Goal: Task Accomplishment & Management: Use online tool/utility

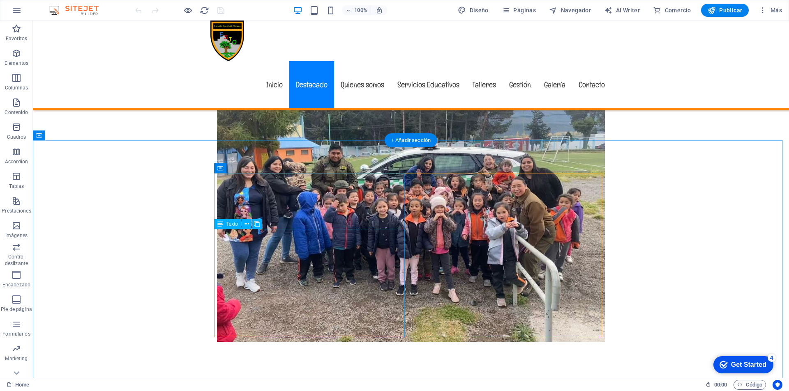
scroll to position [493, 0]
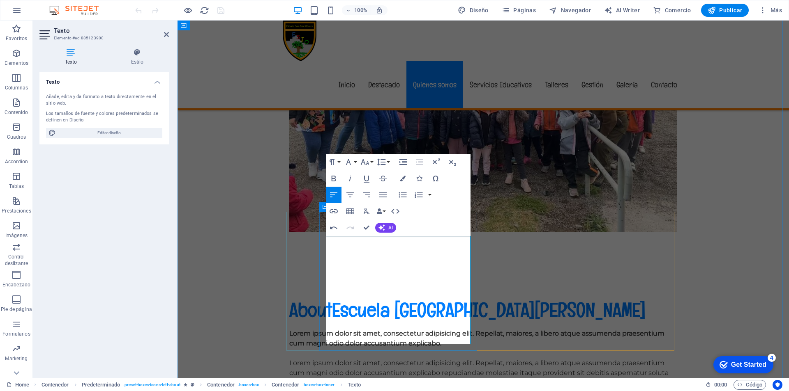
drag, startPoint x: 444, startPoint y: 331, endPoint x: 427, endPoint y: 308, distance: 29.1
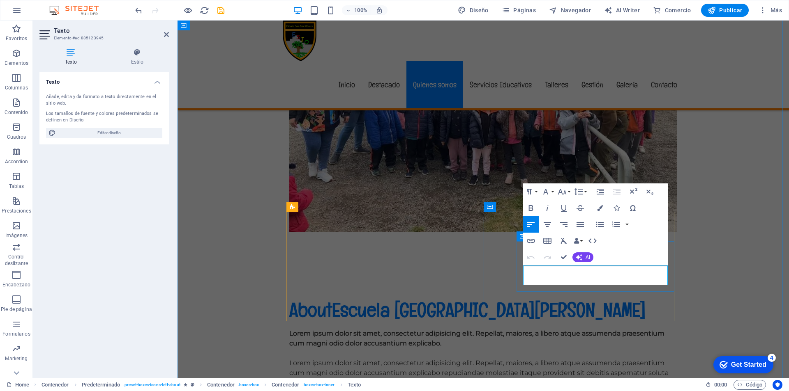
drag, startPoint x: 640, startPoint y: 280, endPoint x: 523, endPoint y: 271, distance: 117.3
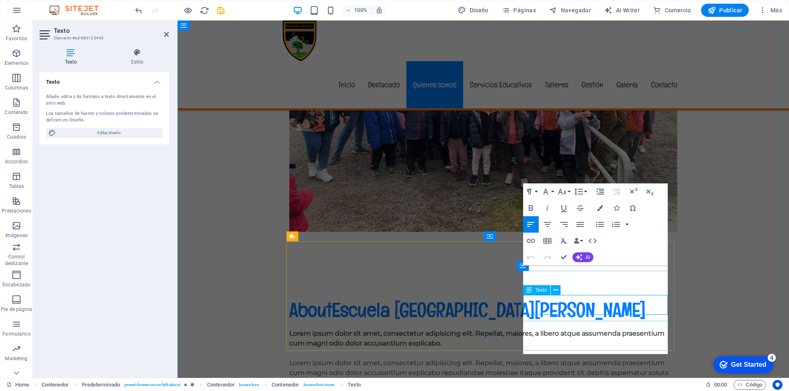
scroll to position [463, 0]
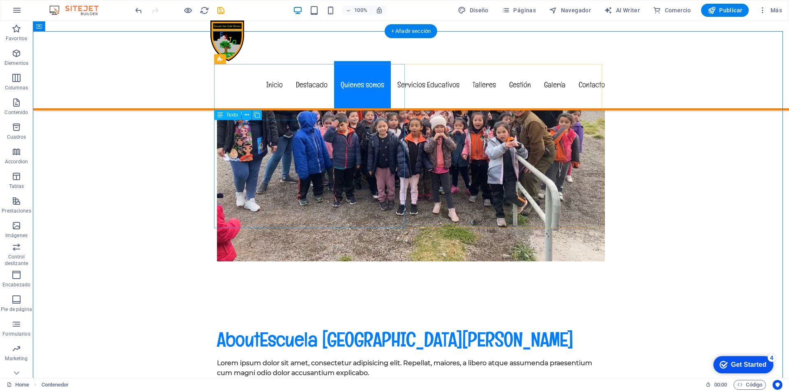
click at [299, 359] on div "Lorem ipsum dolor sit amet, consectetur adipisicing elit. Repellat, maiores, a …" at bounding box center [411, 393] width 388 height 69
click at [248, 115] on icon at bounding box center [246, 115] width 5 height 9
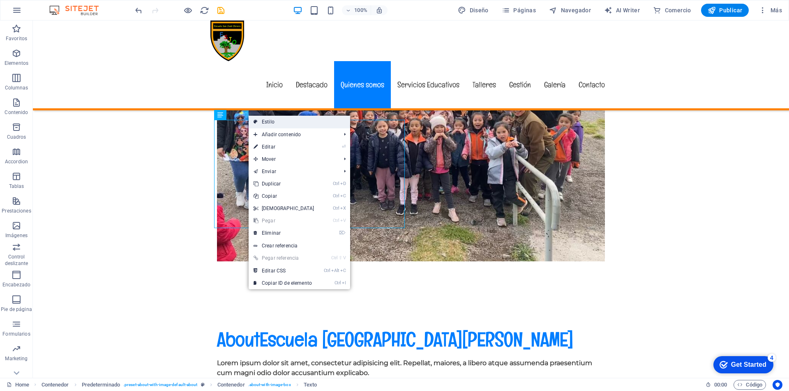
click at [271, 120] on link "Estilo" at bounding box center [298, 122] width 101 height 12
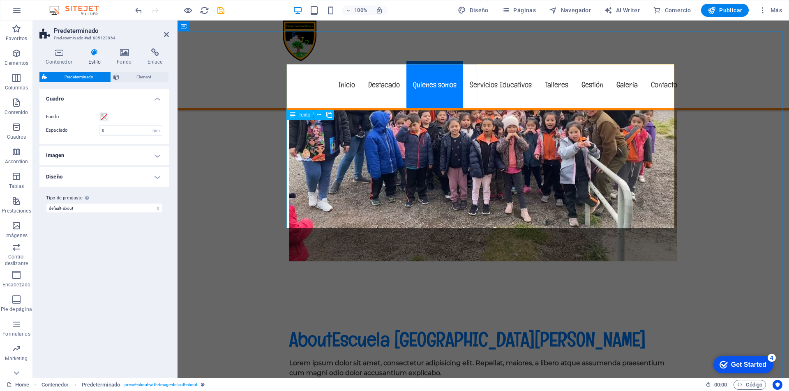
click at [357, 359] on div "Lorem ipsum dolor sit amet, consectetur adipisicing elit. Repellat, maiores, a …" at bounding box center [483, 393] width 388 height 69
click at [320, 113] on icon at bounding box center [319, 115] width 5 height 9
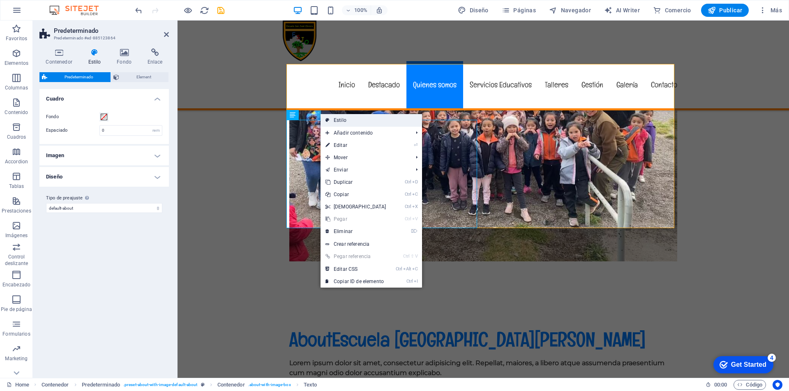
click at [338, 118] on link "Estilo" at bounding box center [370, 120] width 101 height 12
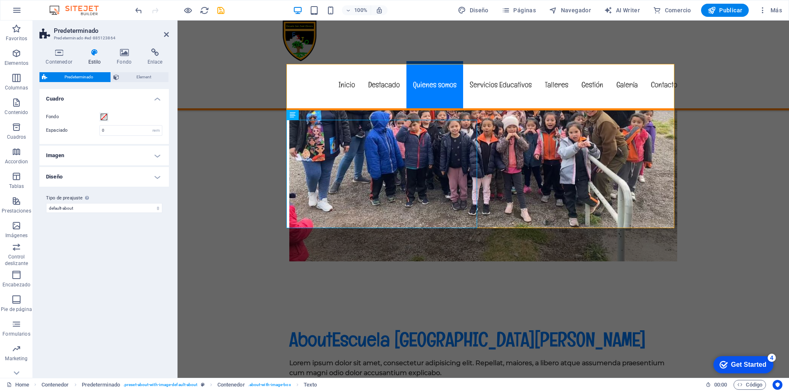
click at [158, 176] on h4 "Diseño" at bounding box center [103, 177] width 129 height 20
click at [154, 156] on h4 "Imagen" at bounding box center [103, 156] width 129 height 20
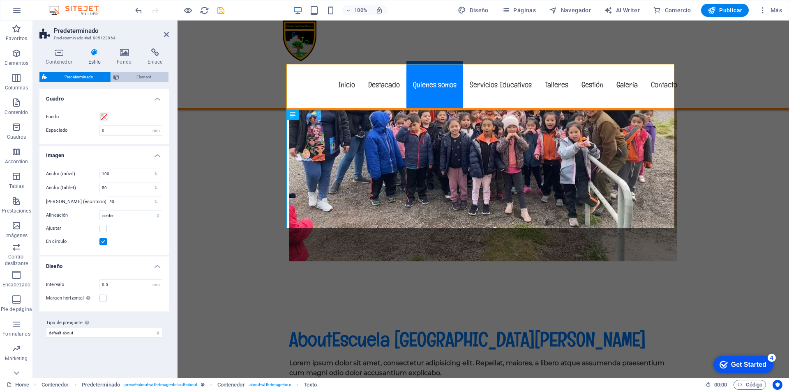
click at [138, 77] on span "Element" at bounding box center [144, 77] width 44 height 10
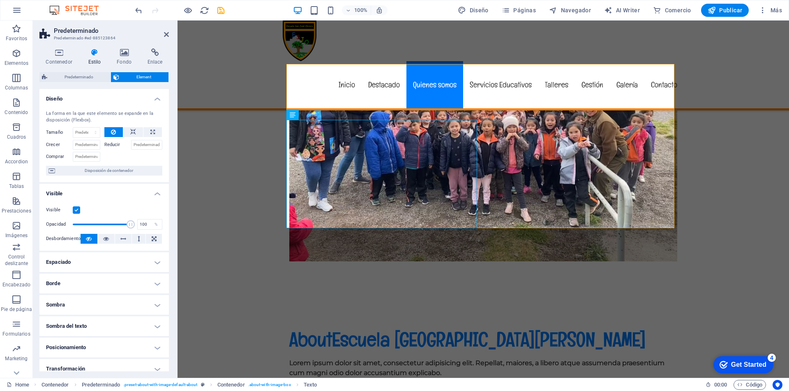
click at [152, 261] on h4 "Espaciado" at bounding box center [103, 263] width 129 height 20
click at [152, 261] on h4 "Espaciado" at bounding box center [103, 260] width 129 height 15
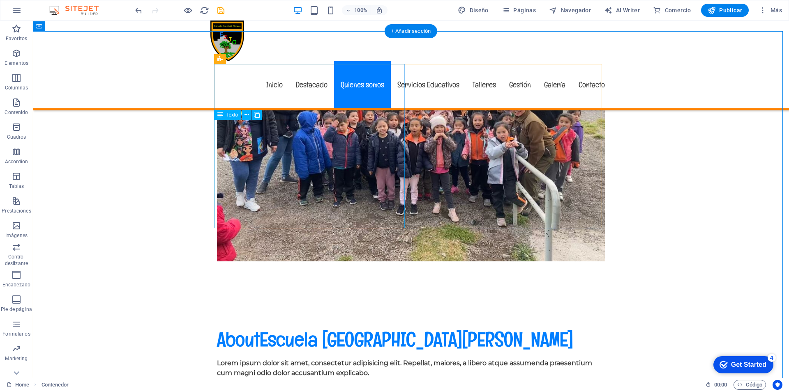
click at [236, 359] on div "Lorem ipsum dolor sit amet, consectetur adipisicing elit. Repellat, maiores, a …" at bounding box center [411, 393] width 388 height 69
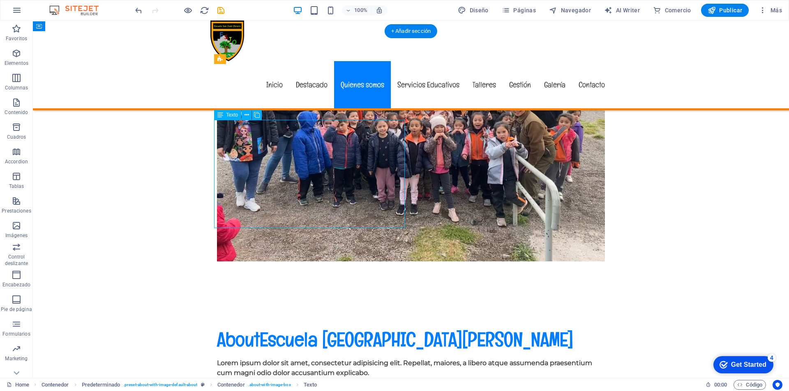
click at [223, 359] on div "Lorem ipsum dolor sit amet, consectetur adipisicing elit. Repellat, maiores, a …" at bounding box center [411, 393] width 388 height 69
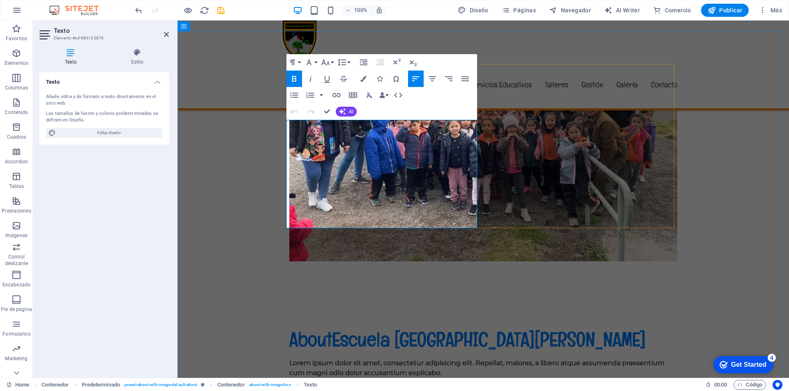
click at [292, 359] on strong "Lorem ipsum dolor sit amet, consectetur adipisicing elit. Repellat, maiores, a …" at bounding box center [476, 368] width 375 height 18
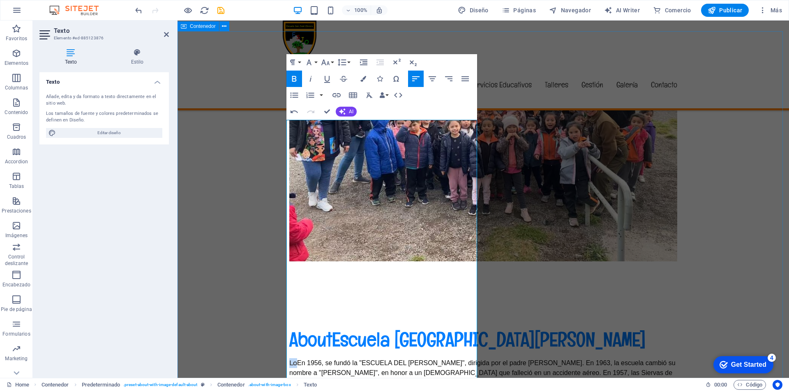
drag, startPoint x: 294, startPoint y: 124, endPoint x: 282, endPoint y: 124, distance: 11.5
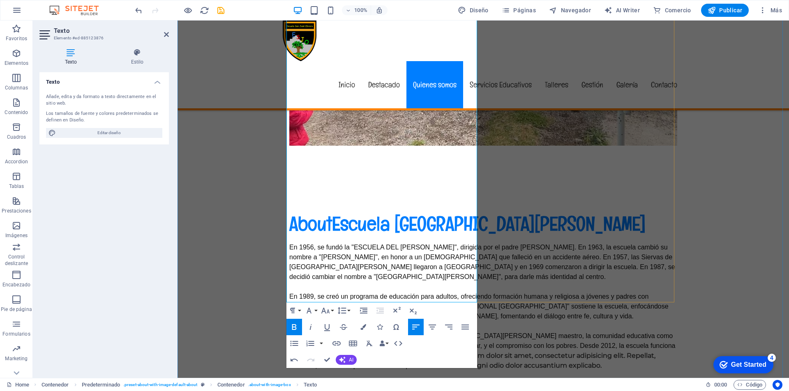
scroll to position [586, 0]
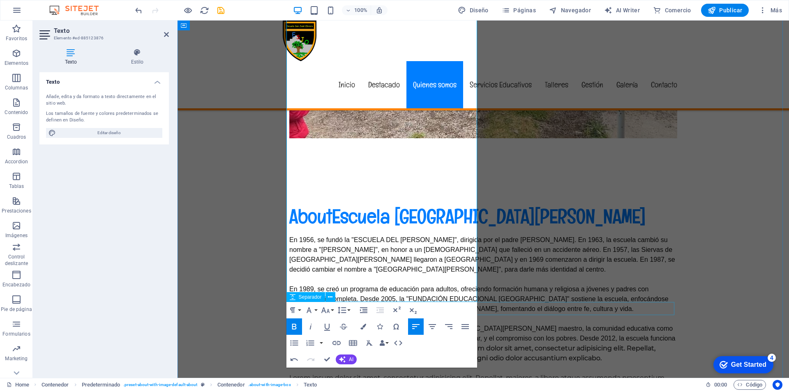
drag, startPoint x: 417, startPoint y: 187, endPoint x: 456, endPoint y: 307, distance: 125.6
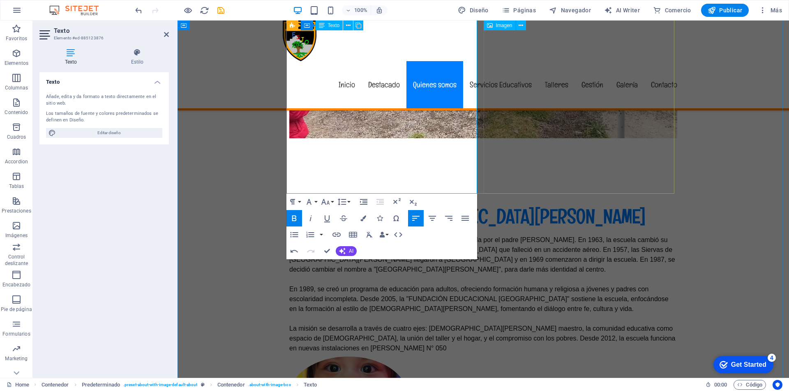
scroll to position [422, 0]
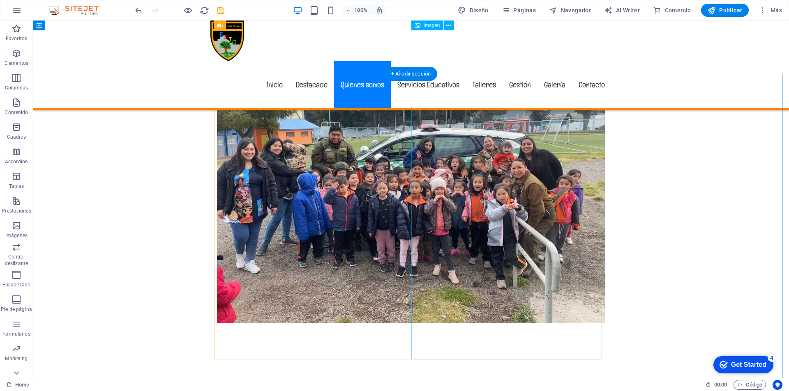
scroll to position [381, 0]
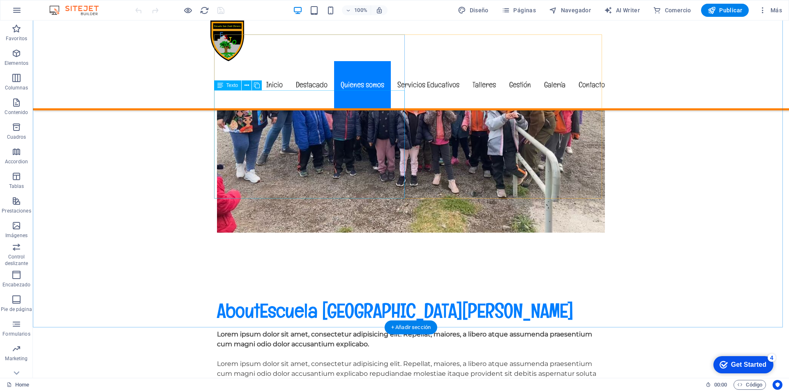
scroll to position [493, 0]
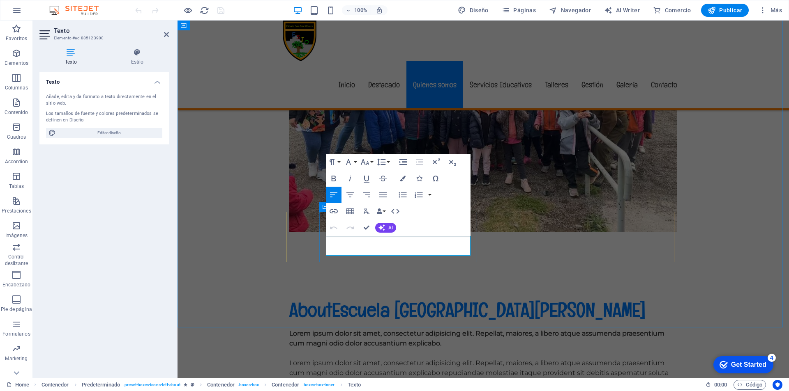
drag, startPoint x: 437, startPoint y: 248, endPoint x: 324, endPoint y: 242, distance: 112.3
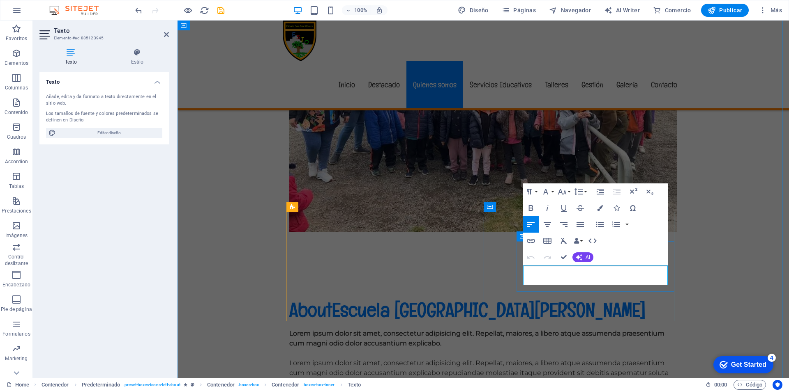
drag, startPoint x: 620, startPoint y: 286, endPoint x: 518, endPoint y: 271, distance: 102.9
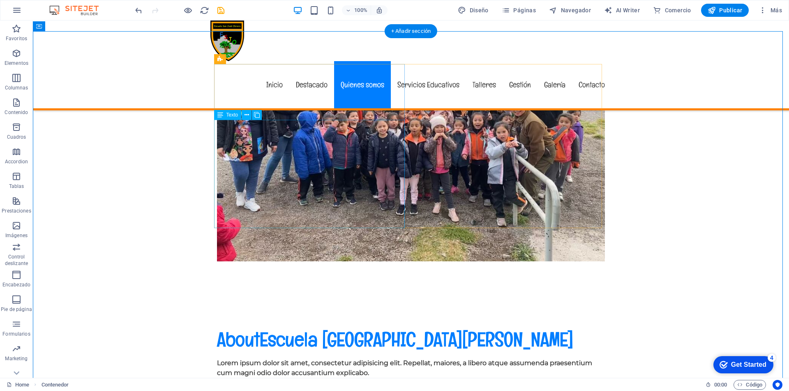
click at [294, 359] on div "Lorem ipsum dolor sit amet, consectetur adipisicing elit. Repellat, maiores, a …" at bounding box center [411, 393] width 388 height 69
drag, startPoint x: 229, startPoint y: 151, endPoint x: 225, endPoint y: 154, distance: 5.3
click at [228, 359] on div "Lorem ipsum dolor sit amet, consectetur adipisicing elit. Repellat, maiores, a …" at bounding box center [411, 393] width 388 height 69
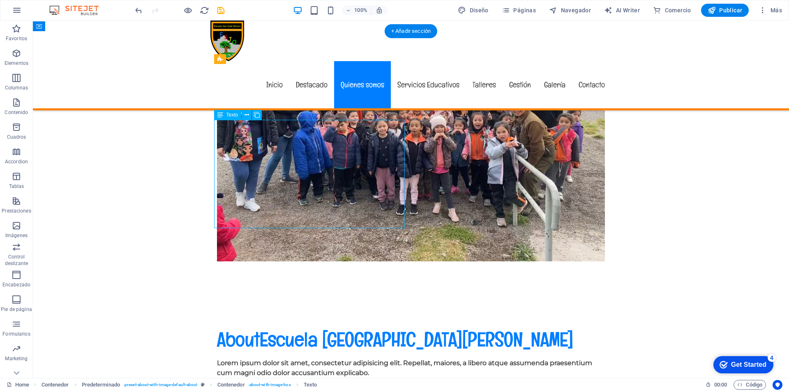
click at [225, 359] on div "Lorem ipsum dolor sit amet, consectetur adipisicing elit. Repellat, maiores, a …" at bounding box center [411, 393] width 388 height 69
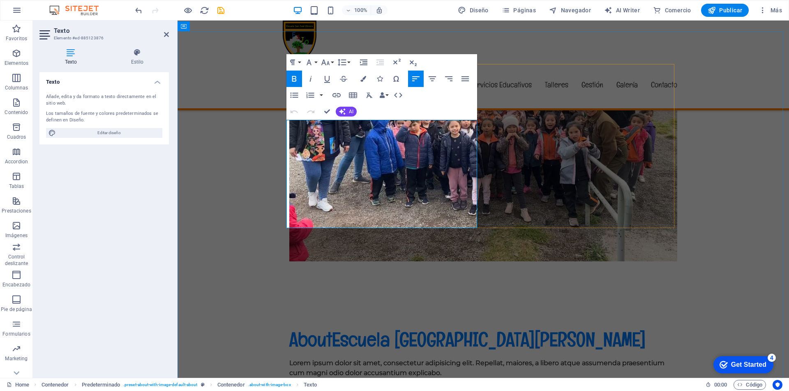
drag, startPoint x: 288, startPoint y: 124, endPoint x: 435, endPoint y: 224, distance: 177.8
click at [435, 359] on div "Lorem ipsum dolor sit amet, consectetur adipisicing elit. Repellat, maiores, a …" at bounding box center [483, 393] width 388 height 69
click at [293, 359] on strong "Lorem ipsum dolor sit amet, consectetur adipisicing elit. Repellat, maiores, a …" at bounding box center [476, 368] width 375 height 18
drag, startPoint x: 293, startPoint y: 124, endPoint x: 415, endPoint y: 221, distance: 156.1
click at [415, 359] on div "Lorem ipsum dolor sit amet, consectetur adipisicing elit. Repellat, maiores, a …" at bounding box center [483, 393] width 388 height 69
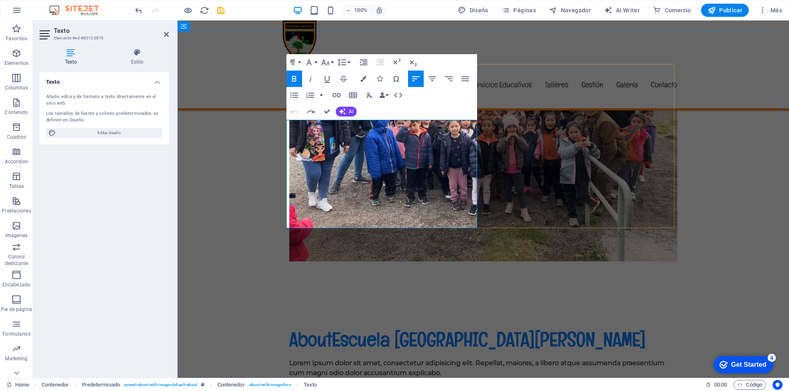
click at [299, 359] on strong "Lorem ipsum dolor sit amet, consectetur adipisicing elit. Repellat, maiores, a …" at bounding box center [476, 368] width 375 height 18
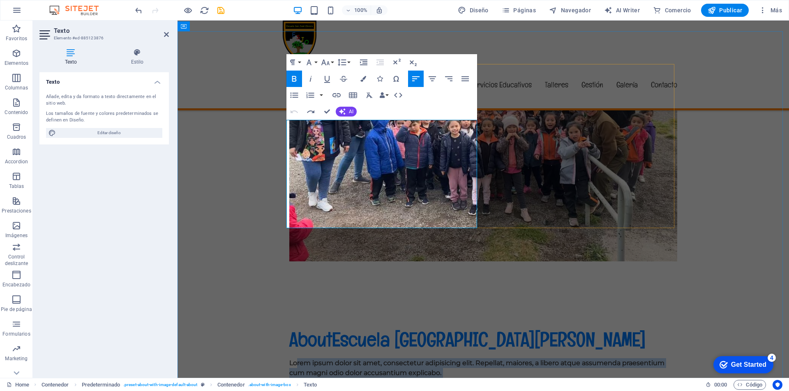
drag, startPoint x: 294, startPoint y: 123, endPoint x: 372, endPoint y: 222, distance: 125.5
click at [372, 359] on div "Lorem ipsum dolor sit amet, consectetur adipisicing elit. Repellat, maiores, a …" at bounding box center [483, 393] width 388 height 69
click at [383, 359] on strong "Lorem ipsum dolor sit amet, consectetur adipisicing elit. Repellat, maiores, a …" at bounding box center [476, 368] width 375 height 18
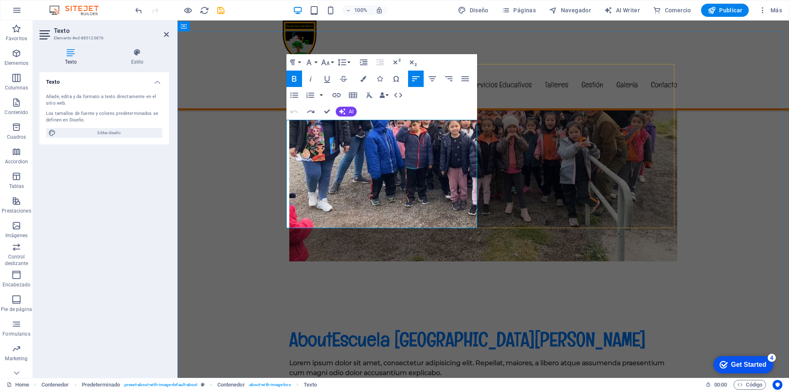
click at [384, 359] on p "Lorem ipsum dolor sit amet, consectetur adipisicing elit. Repellat, maiores, a …" at bounding box center [483, 369] width 388 height 20
click at [292, 80] on icon "button" at bounding box center [294, 79] width 5 height 6
drag, startPoint x: 373, startPoint y: 191, endPoint x: 331, endPoint y: 187, distance: 42.5
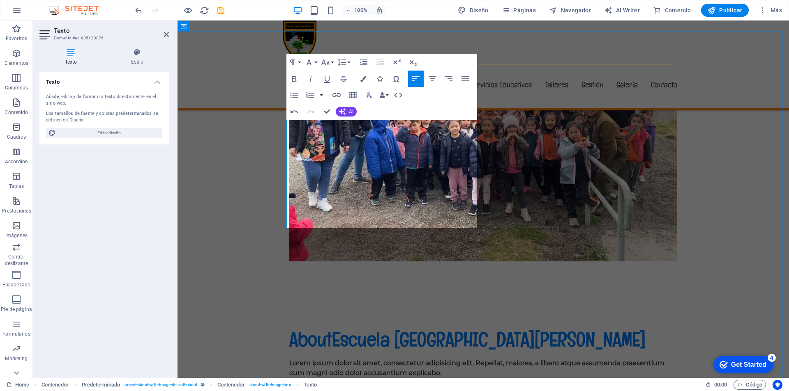
click at [380, 359] on p "Lorem ipsum dolor sit amet, consectetur adipisicing elit. Repellat, maiores, a …" at bounding box center [483, 369] width 388 height 20
drag, startPoint x: 308, startPoint y: 168, endPoint x: 360, endPoint y: 184, distance: 54.3
drag, startPoint x: 407, startPoint y: 222, endPoint x: 283, endPoint y: 122, distance: 160.0
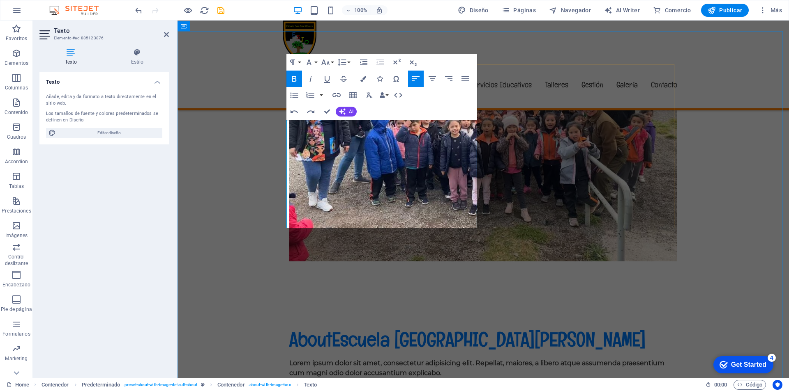
click at [295, 359] on strong "Lorem ipsum dolor sit amet, consectetur adipisicing elit. Repellat, maiores, a …" at bounding box center [430, 363] width 282 height 8
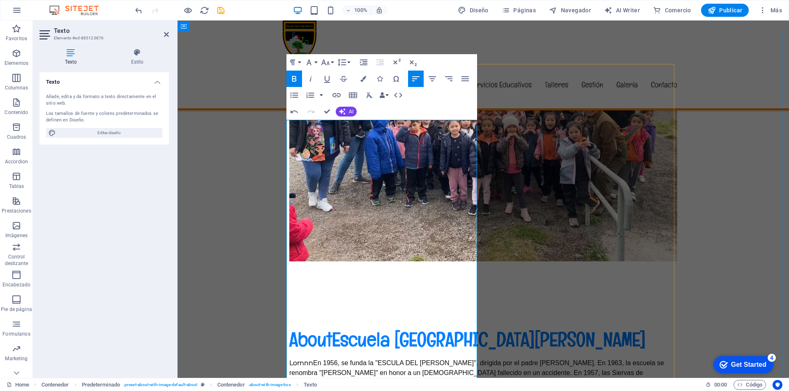
drag, startPoint x: 112, startPoint y: 132, endPoint x: 91, endPoint y: 136, distance: 21.8
click at [112, 132] on span "Editar diseño" at bounding box center [108, 133] width 101 height 10
select select "px"
select select "400"
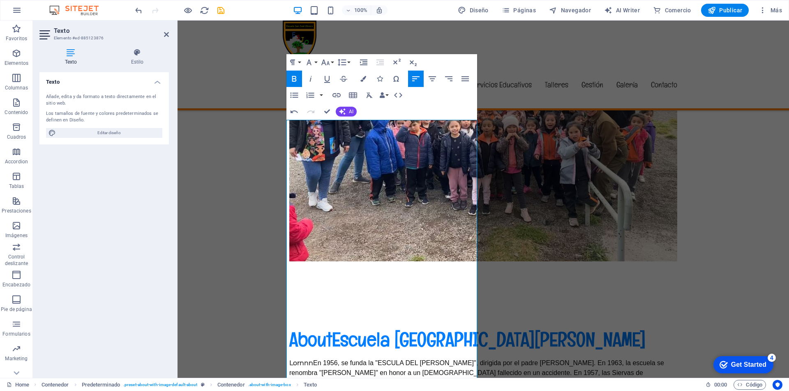
select select "px"
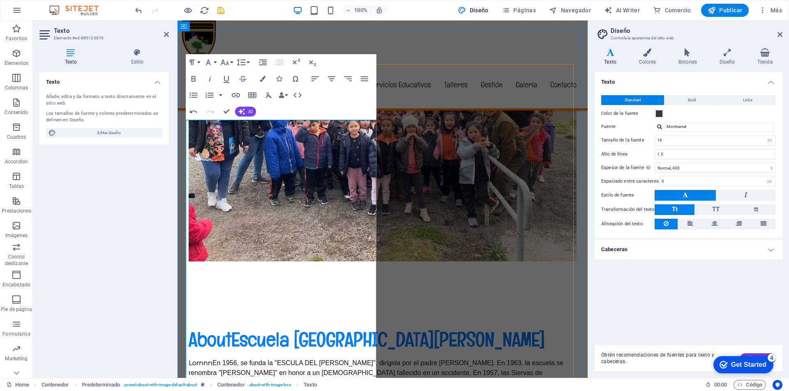
drag, startPoint x: 689, startPoint y: 127, endPoint x: 654, endPoint y: 126, distance: 35.3
click at [651, 126] on div "Fuente Montserrat" at bounding box center [688, 127] width 175 height 10
drag, startPoint x: 209, startPoint y: 123, endPoint x: 184, endPoint y: 123, distance: 24.6
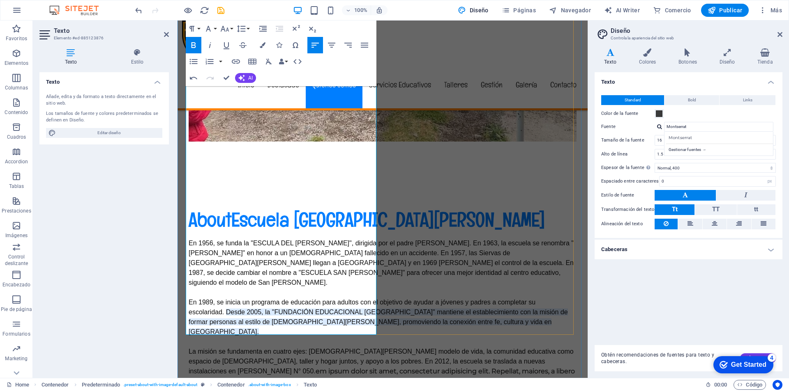
scroll to position [586, 0]
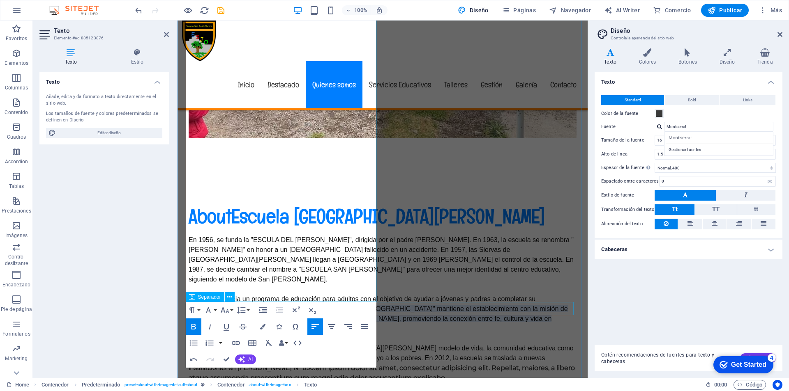
drag, startPoint x: 198, startPoint y: 198, endPoint x: 354, endPoint y: 315, distance: 194.7
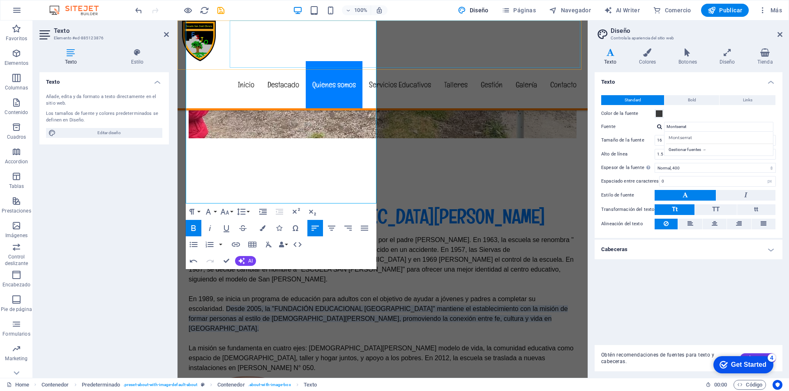
drag, startPoint x: 201, startPoint y: 197, endPoint x: 249, endPoint y: 57, distance: 148.1
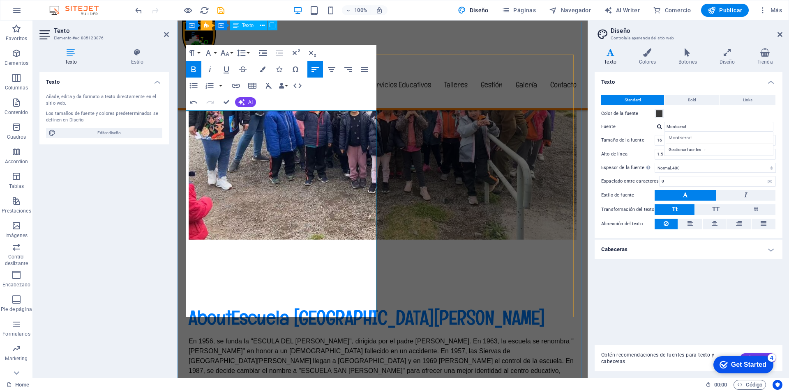
scroll to position [463, 0]
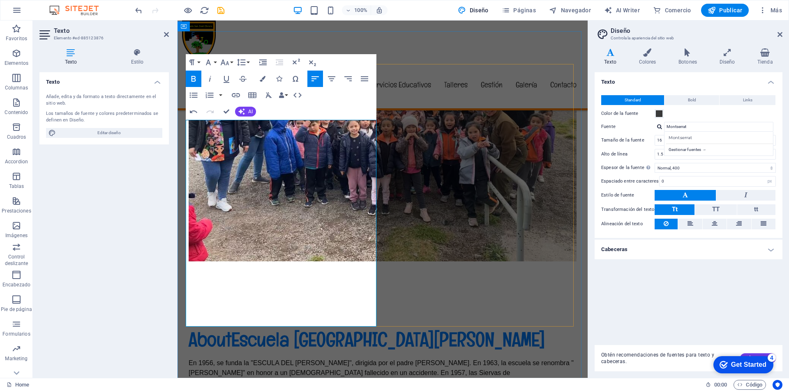
drag, startPoint x: 186, startPoint y: 123, endPoint x: 270, endPoint y: 324, distance: 218.0
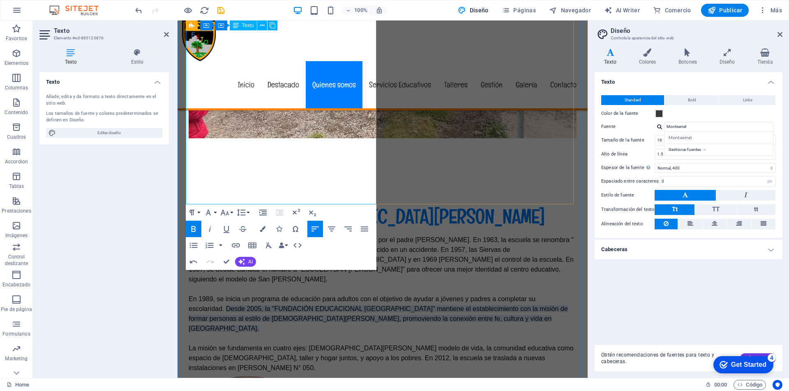
scroll to position [504, 0]
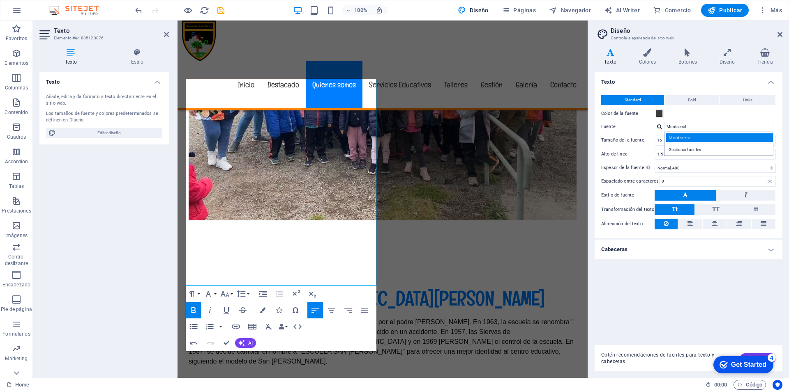
click at [677, 137] on div "Montserrat" at bounding box center [720, 137] width 108 height 9
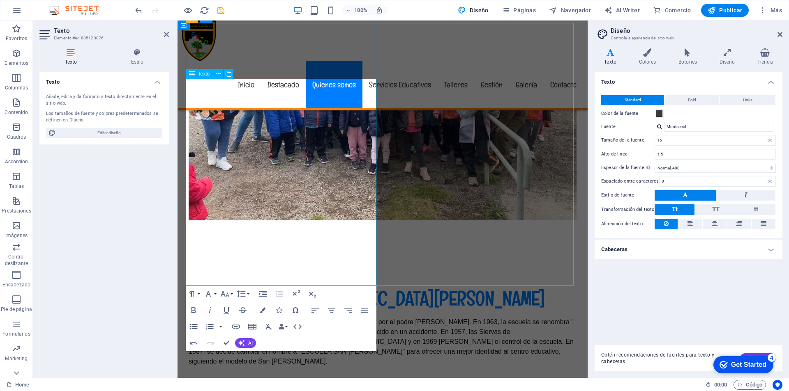
click at [318, 317] on p "En 1956, se funda la "ESCULA DEL CARMEN", dirigida por el padre Pablo Venezian …" at bounding box center [383, 386] width 388 height 138
click at [299, 318] on strong "En 1956, se funda la "ESCULA DEL CARMEN", dirigida por el padre Pablo Venezian …" at bounding box center [381, 386] width 385 height 136
click at [302, 317] on p "En 1956, se funda la "ESCULA DEL CARMEN", dirigida por el padre Pablo Venezian …" at bounding box center [383, 386] width 388 height 138
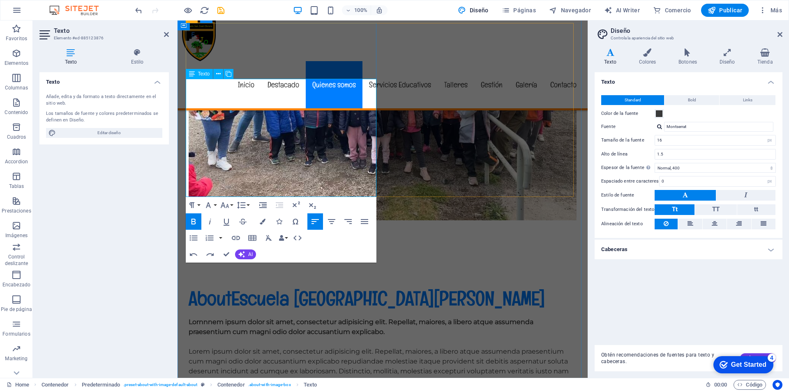
click at [251, 347] on p "Lorem ipsum dolor sit amet, consectetur adipisicing elit. Repellat, maiores, a …" at bounding box center [383, 366] width 388 height 39
click at [255, 318] on strong "Lornnnem ipsum dolor sit amet, consectetur adipisicing elit. Repellat, maiores,…" at bounding box center [337, 322] width 296 height 8
click at [238, 318] on strong "Lornnnem ipsum dolor sit amet, consectetur adipisicing elit. Repellat, maiores,…" at bounding box center [337, 322] width 296 height 8
click at [216, 347] on p "Lorem ipsum dolor sit amet, consectetur adipisicing elit. Repellat, maiores, a …" at bounding box center [383, 366] width 388 height 39
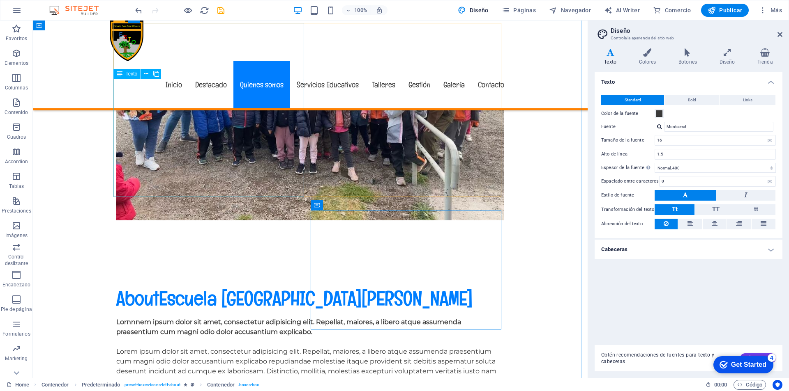
click at [236, 317] on div "Lornnnem ipsum dolor sit amet, consectetur adipisicing elit. Repellat, maiores,…" at bounding box center [310, 351] width 388 height 69
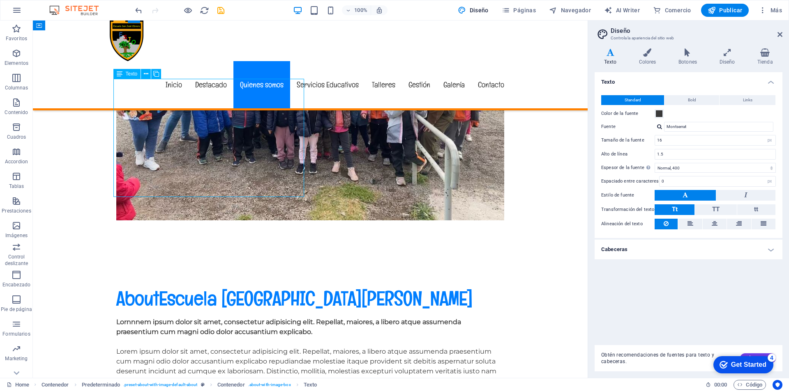
click at [236, 317] on div "Lornnnem ipsum dolor sit amet, consectetur adipisicing elit. Repellat, maiores,…" at bounding box center [310, 351] width 388 height 69
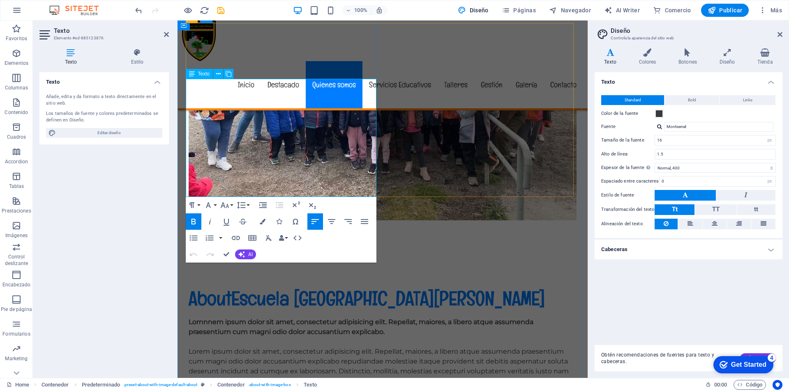
click at [310, 347] on p "Lorem ipsum dolor sit amet, consectetur adipisicing elit. Repellat, maiores, a …" at bounding box center [383, 366] width 388 height 39
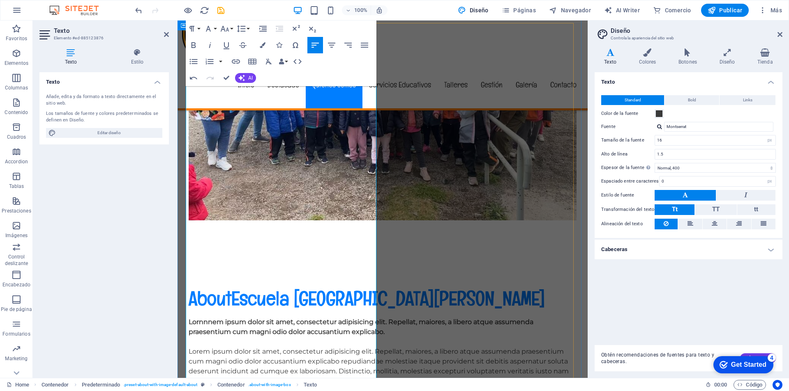
click at [268, 378] on mark "En 1963, la escuela se renombra "CESAR GERARDO VIELMO" en honor a un obispo fal…" at bounding box center [373, 386] width 368 height 17
click at [122, 133] on span "Editar diseño" at bounding box center [108, 133] width 101 height 10
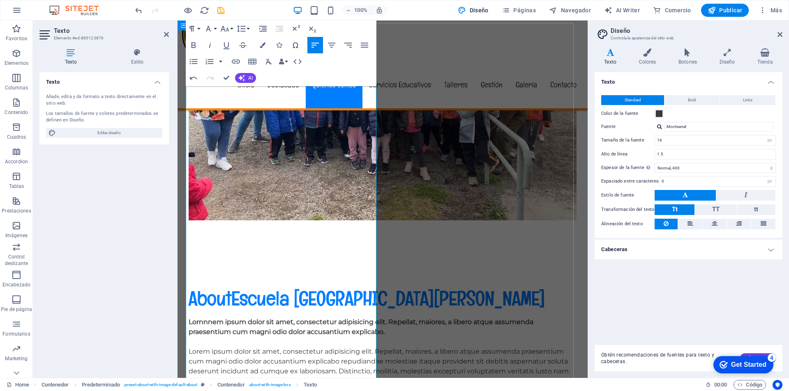
click at [230, 318] on strong "ue assumenda praesentium cum magni odio dolor accusantium explicabo." at bounding box center [361, 327] width 345 height 18
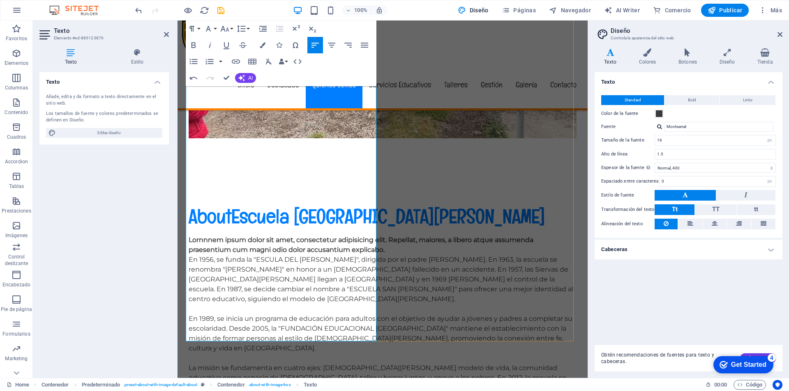
drag, startPoint x: 336, startPoint y: 257, endPoint x: 354, endPoint y: 338, distance: 82.8
click at [354, 338] on div "Lornnnem ipsum dolor sit amet, consectetur adipisicing elit. Repellat, maiores,…" at bounding box center [383, 338] width 388 height 207
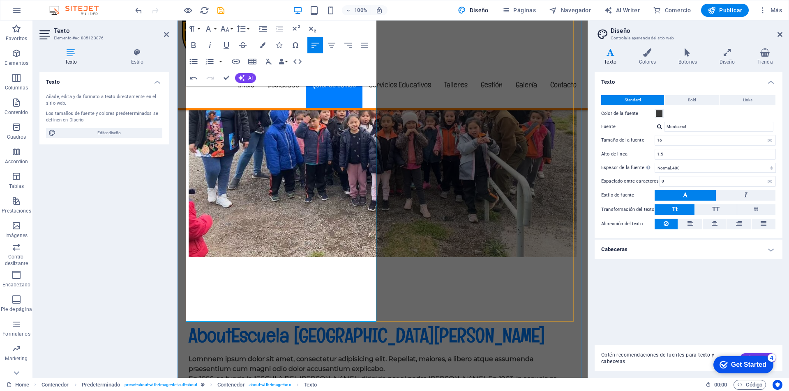
scroll to position [463, 0]
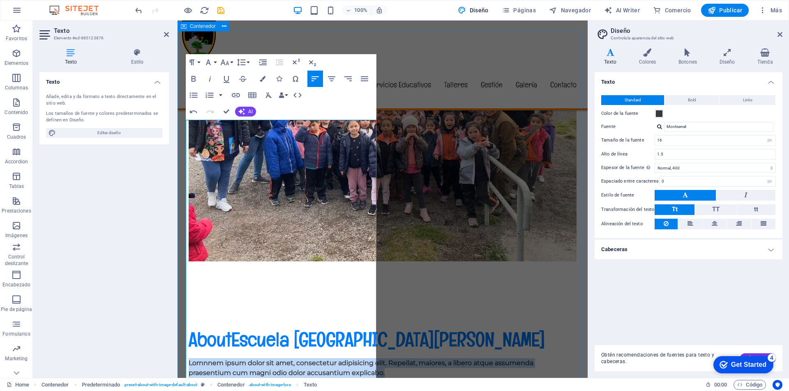
drag, startPoint x: 223, startPoint y: 153, endPoint x: 182, endPoint y: 121, distance: 52.0
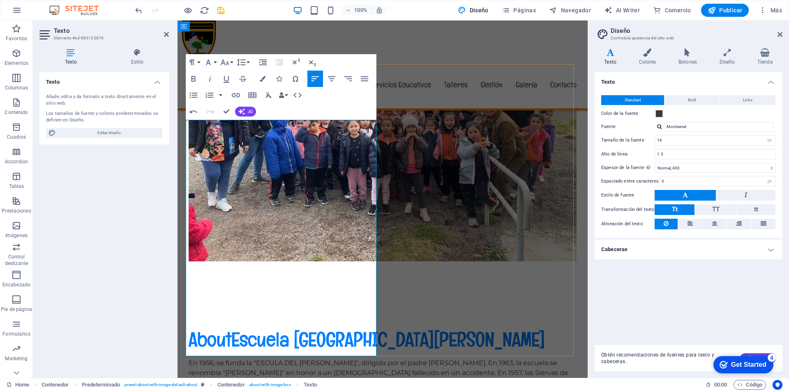
drag, startPoint x: 320, startPoint y: 164, endPoint x: 227, endPoint y: 171, distance: 93.9
click at [227, 359] on p "En 1956, se funda la "ESCULA DEL CARMEN", dirigida por el padre Pablo Venezian …" at bounding box center [383, 383] width 388 height 49
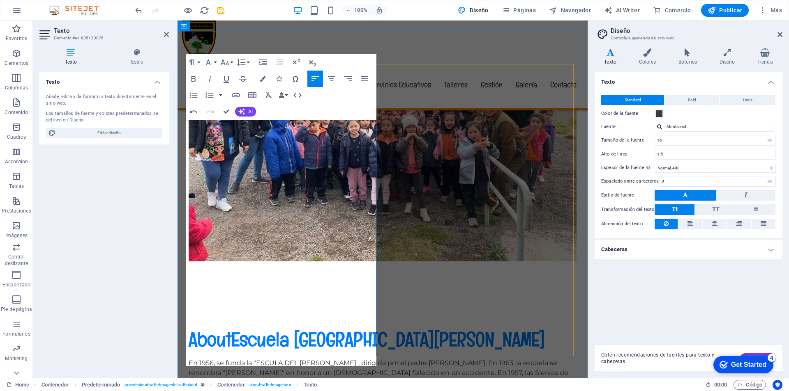
scroll to position [405, 1]
click at [321, 359] on p "En 1956, se funda la "ESCULA DEL CARMEN", dirigida por el padre Pablo Venezian …" at bounding box center [383, 388] width 388 height 59
click at [351, 359] on p "En 1956, se funda la "ESCULA DEL CARMEN", dirigida por el padre Pablo Venezian …" at bounding box center [383, 388] width 388 height 59
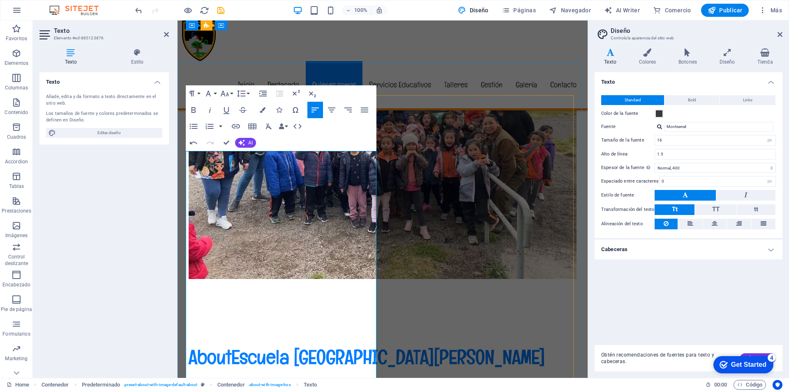
scroll to position [422, 0]
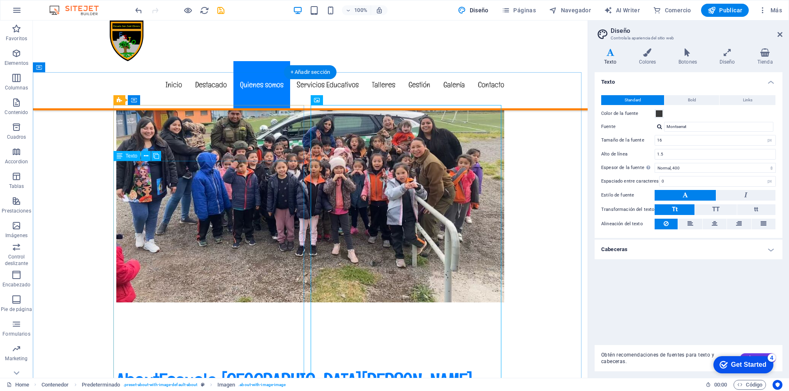
scroll to position [463, 0]
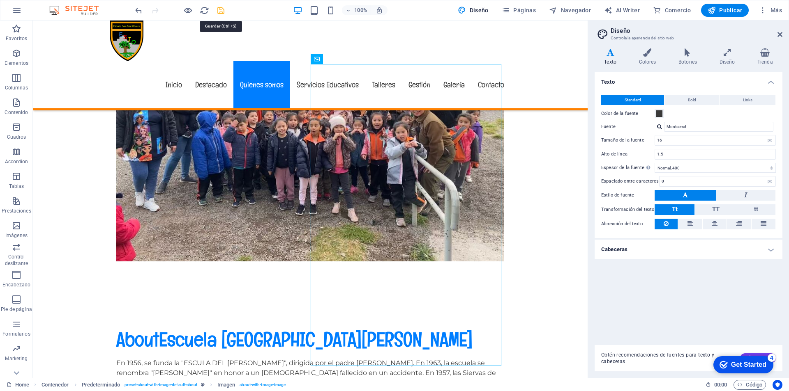
click at [219, 11] on icon "save" at bounding box center [220, 10] width 9 height 9
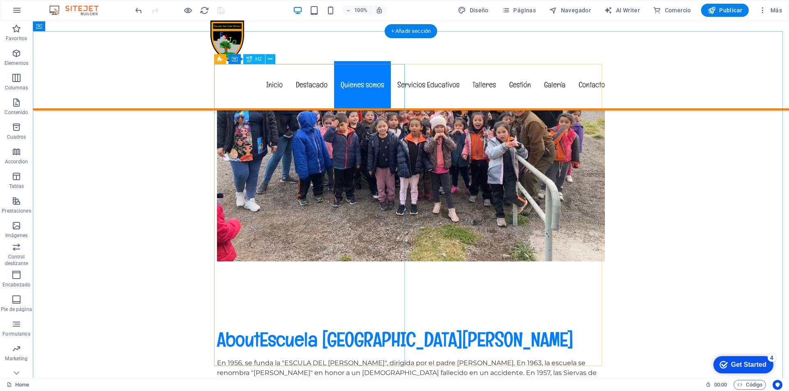
click at [274, 327] on div "About Escuela [GEOGRAPHIC_DATA][PERSON_NAME] - [GEOGRAPHIC_DATA]" at bounding box center [411, 339] width 388 height 25
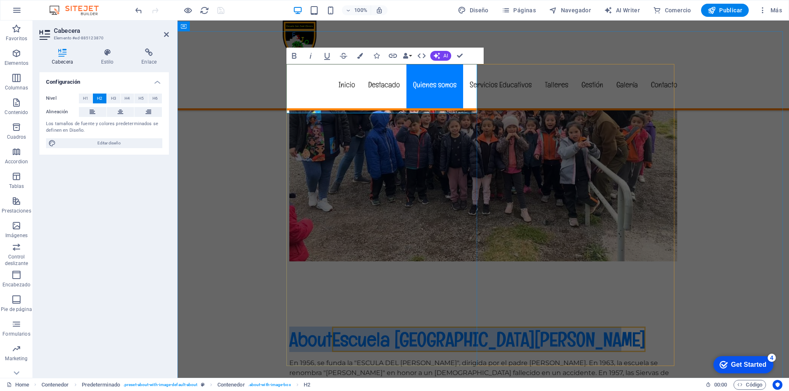
click at [333, 327] on span "Escuela [GEOGRAPHIC_DATA][PERSON_NAME]" at bounding box center [488, 339] width 313 height 25
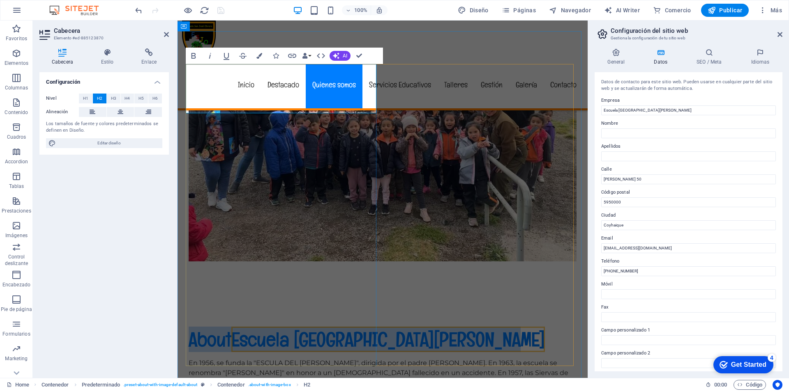
click at [227, 327] on h2 "About Escuela [GEOGRAPHIC_DATA][PERSON_NAME] - [GEOGRAPHIC_DATA]" at bounding box center [383, 339] width 388 height 25
click at [231, 327] on h2 "About Escuela [GEOGRAPHIC_DATA][PERSON_NAME] - [GEOGRAPHIC_DATA]" at bounding box center [383, 339] width 388 height 25
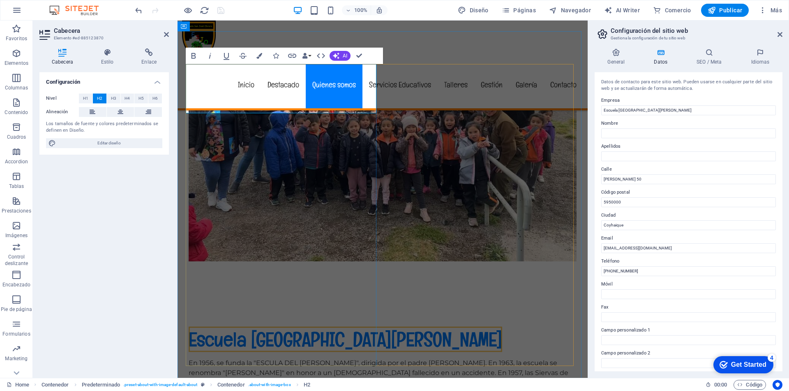
click at [196, 327] on span "Escuela [GEOGRAPHIC_DATA][PERSON_NAME]" at bounding box center [345, 339] width 313 height 25
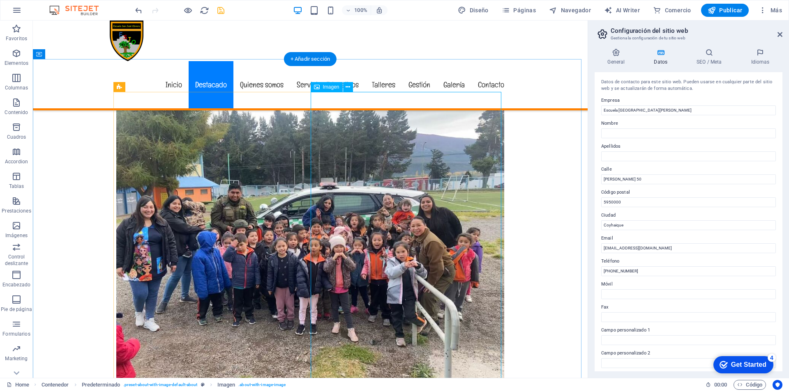
scroll to position [340, 0]
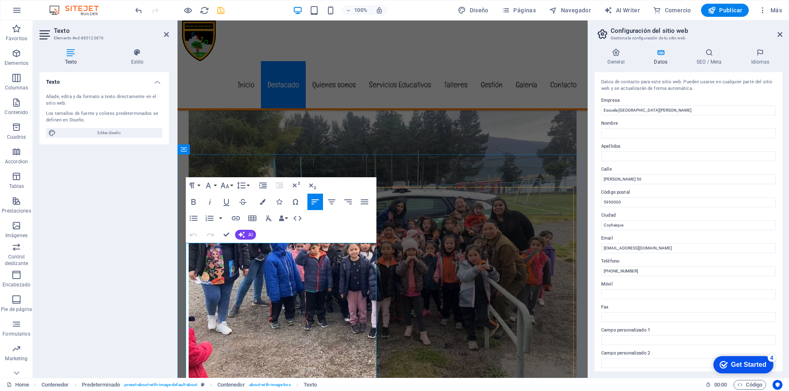
drag, startPoint x: 186, startPoint y: 247, endPoint x: 197, endPoint y: 248, distance: 10.7
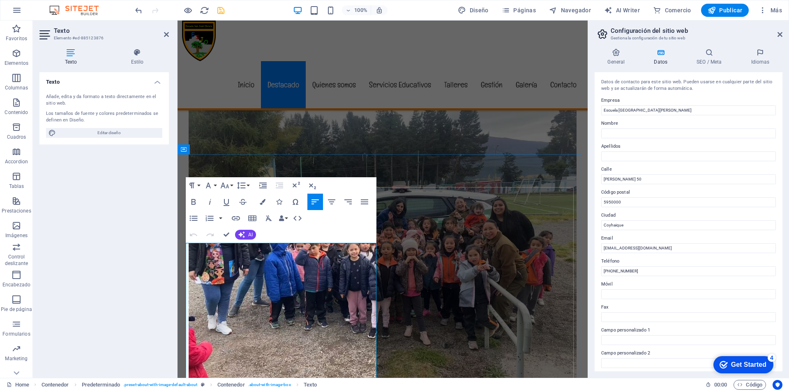
click at [129, 244] on div "Texto Añade, edita y da formato a texto directamente en el sitio web. Los tamañ…" at bounding box center [103, 221] width 129 height 299
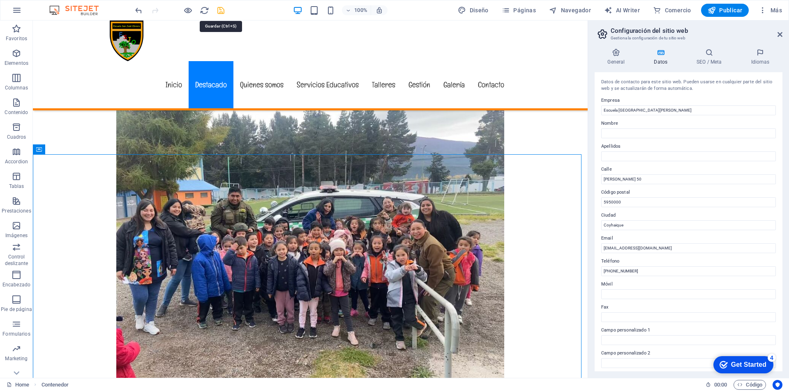
click at [223, 7] on icon "save" at bounding box center [220, 10] width 9 height 9
